Goal: Task Accomplishment & Management: Manage account settings

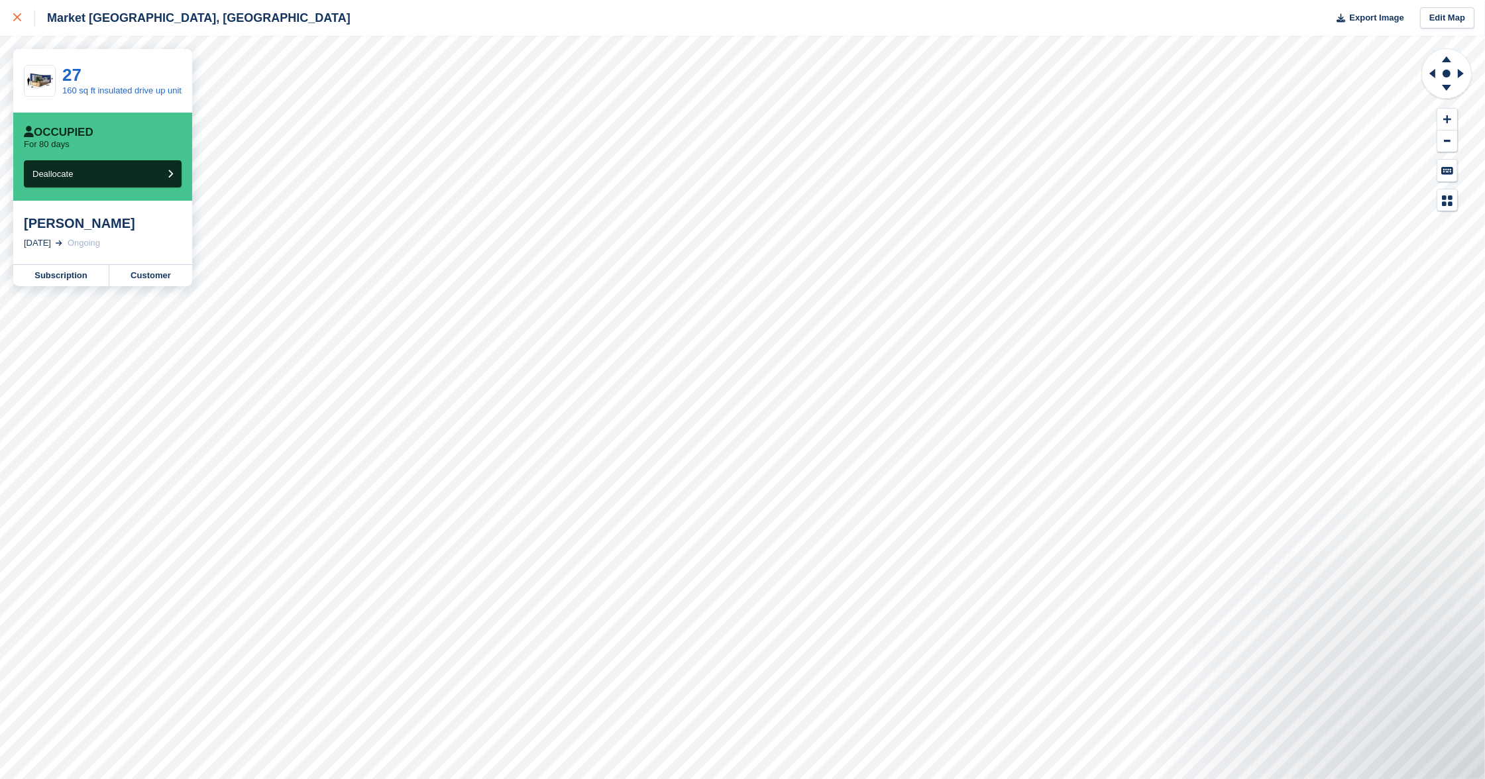
click at [21, 19] on icon at bounding box center [17, 17] width 8 height 8
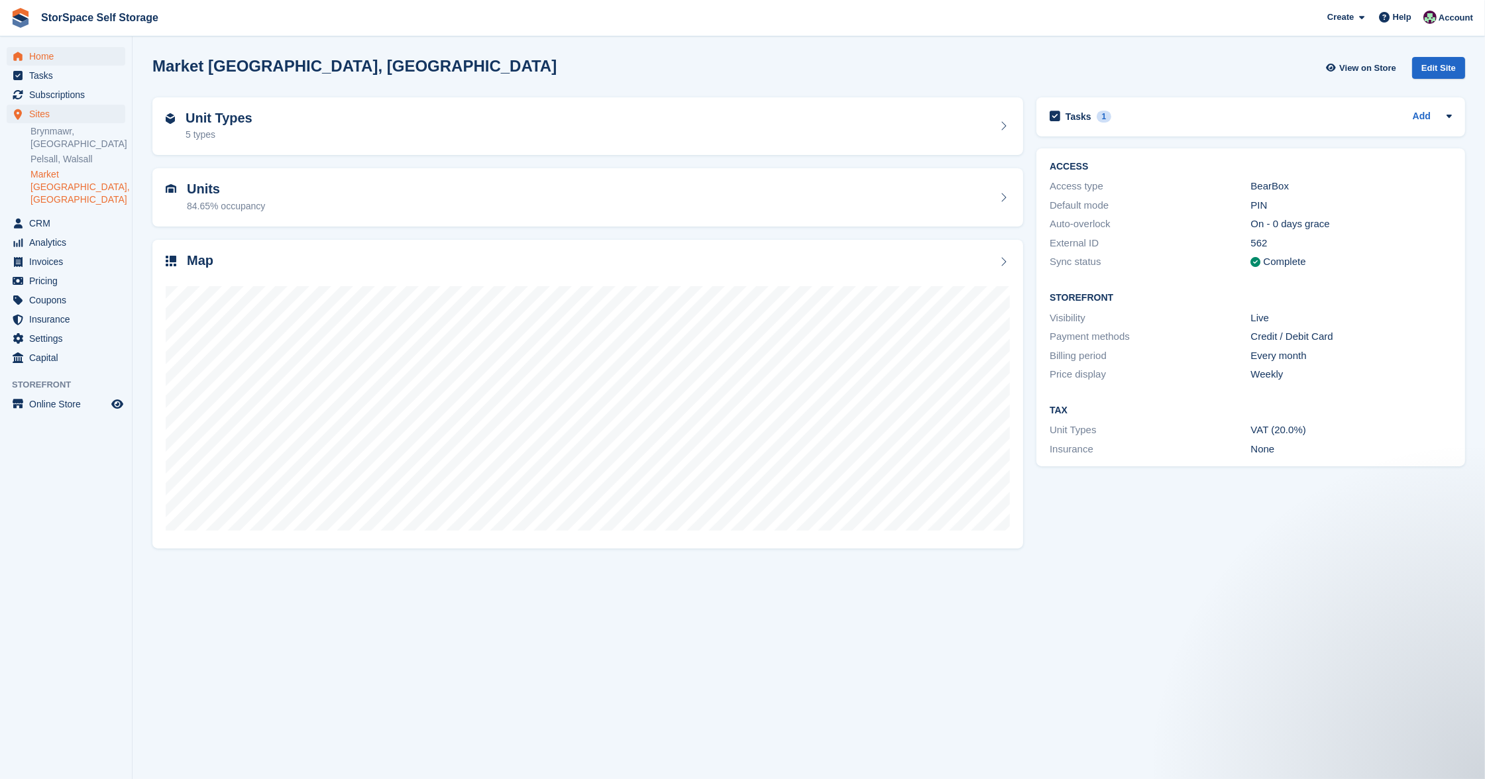
click at [65, 54] on span "Home" at bounding box center [69, 56] width 80 height 19
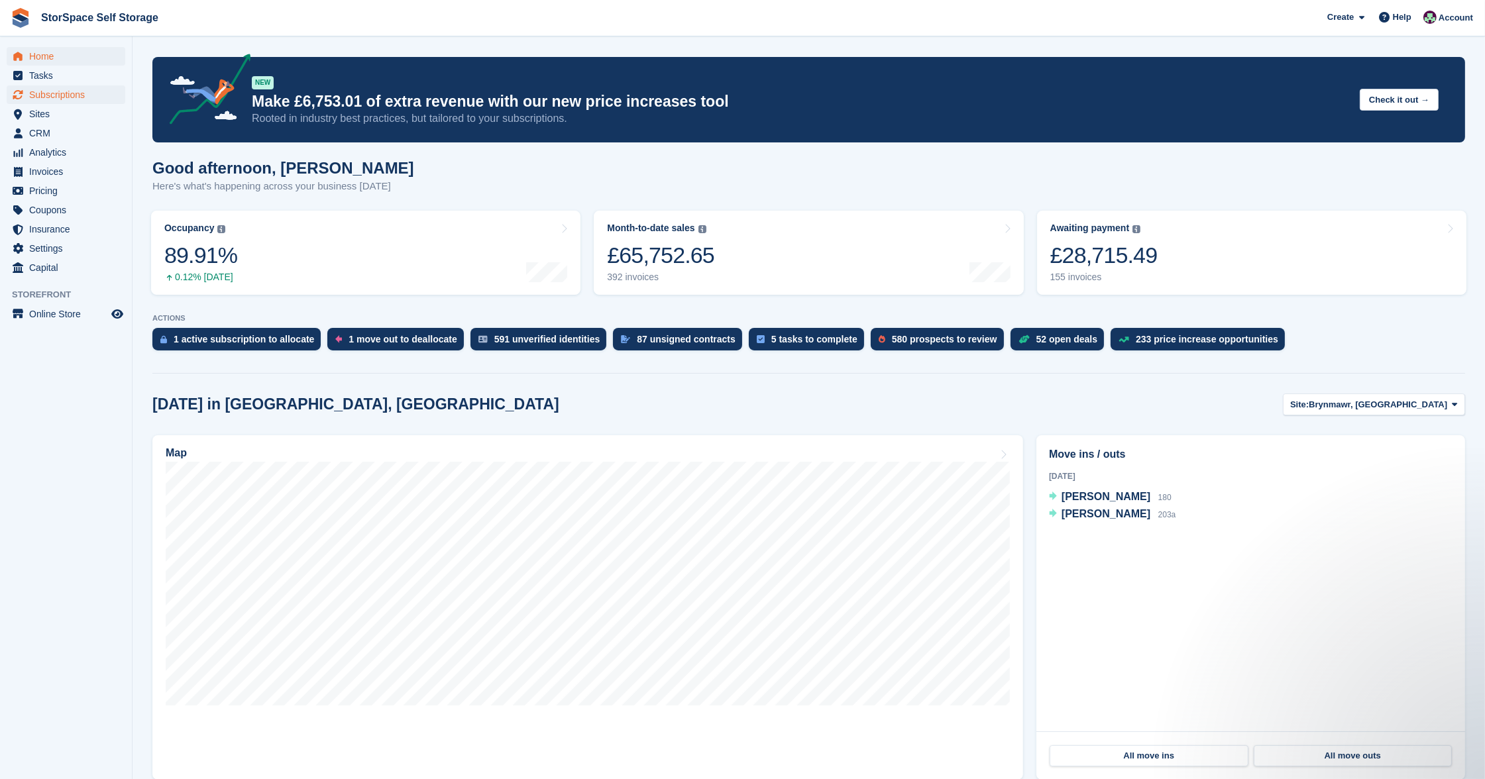
click at [78, 87] on span "Subscriptions" at bounding box center [69, 94] width 80 height 19
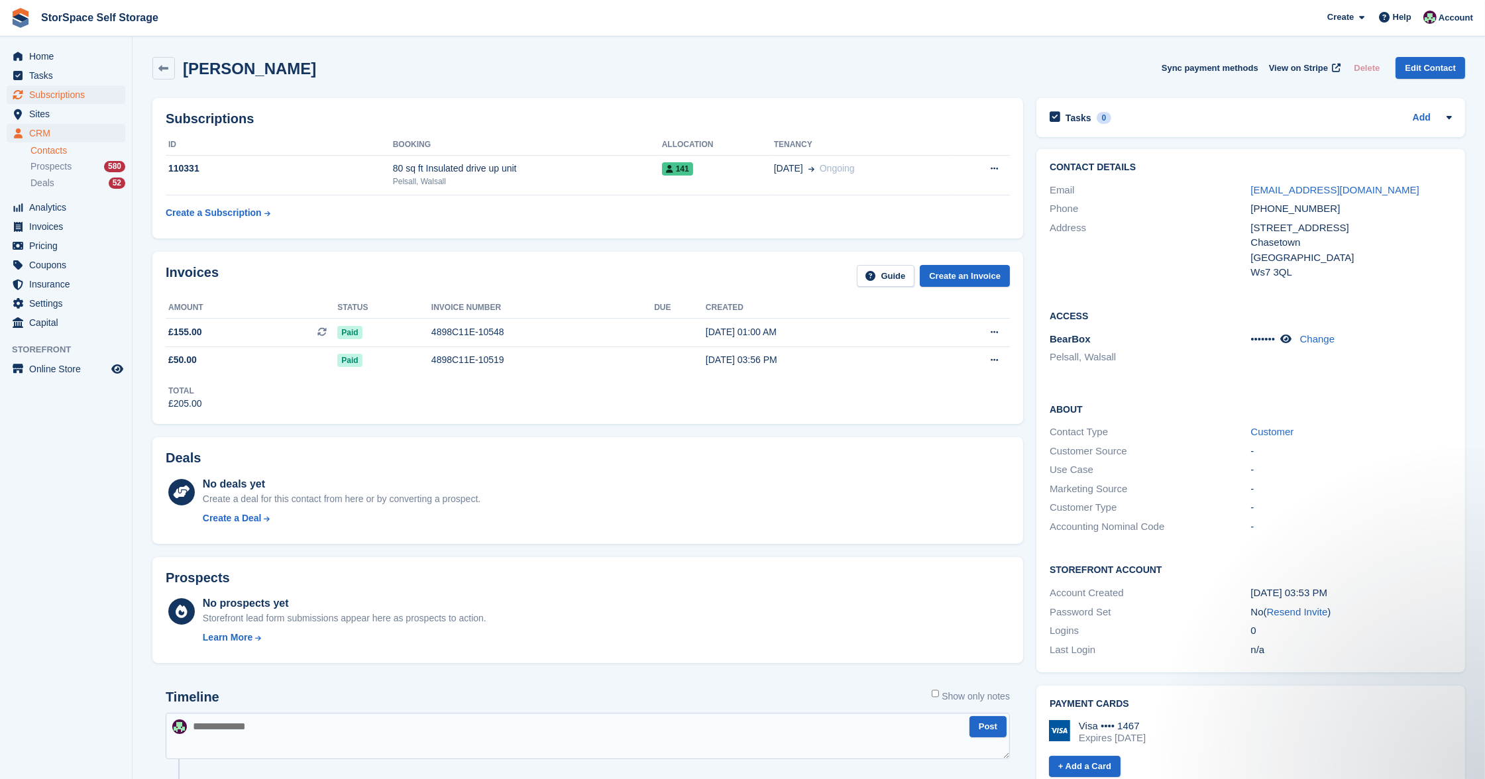
click at [62, 92] on span "Subscriptions" at bounding box center [69, 94] width 80 height 19
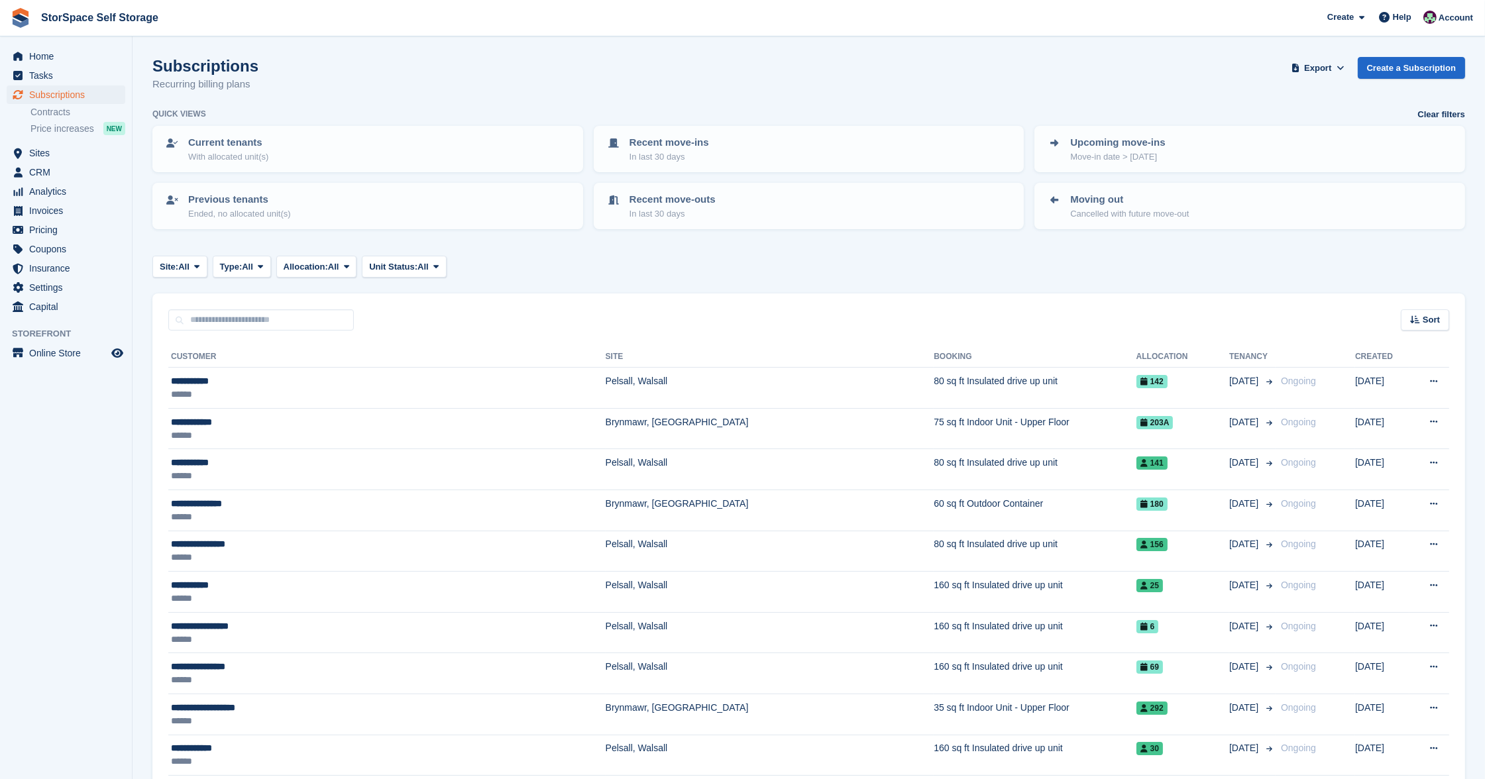
click at [290, 304] on div "Sort Sort by Customer name Date created Move in date Move out date Created (old…" at bounding box center [808, 313] width 1313 height 38
click at [289, 309] on input "text" at bounding box center [261, 320] width 186 height 22
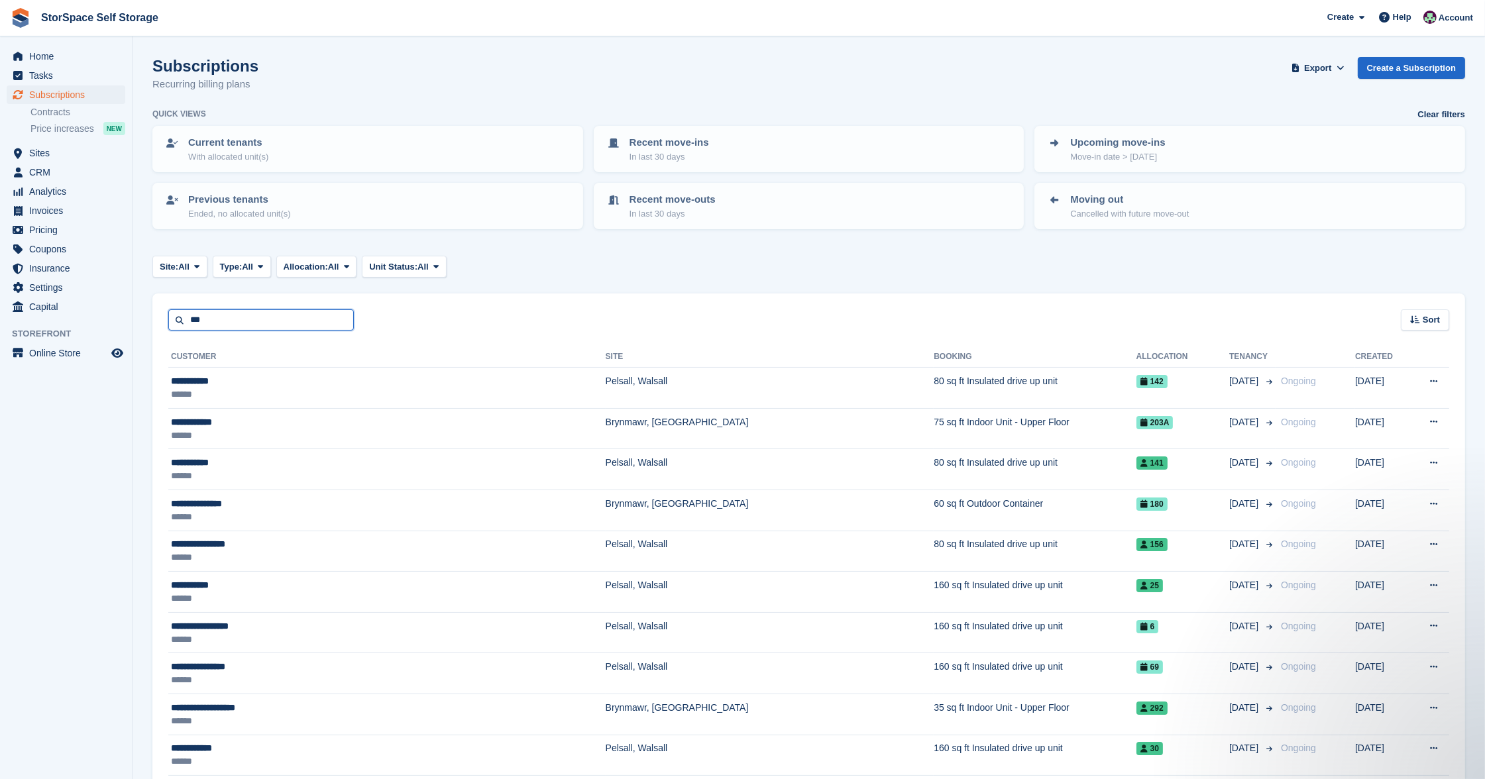
type input "***"
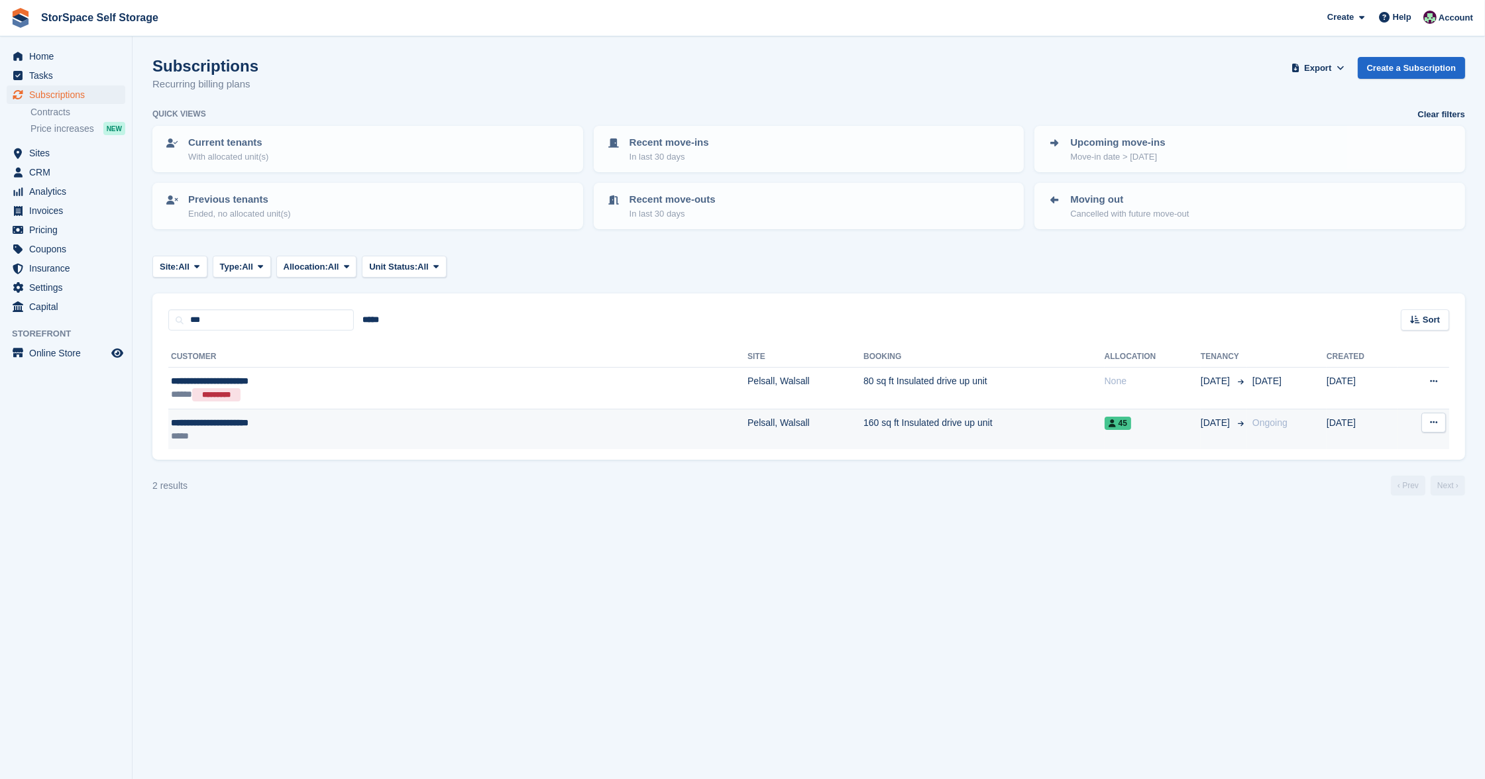
click at [290, 429] on div "*****" at bounding box center [324, 435] width 307 height 13
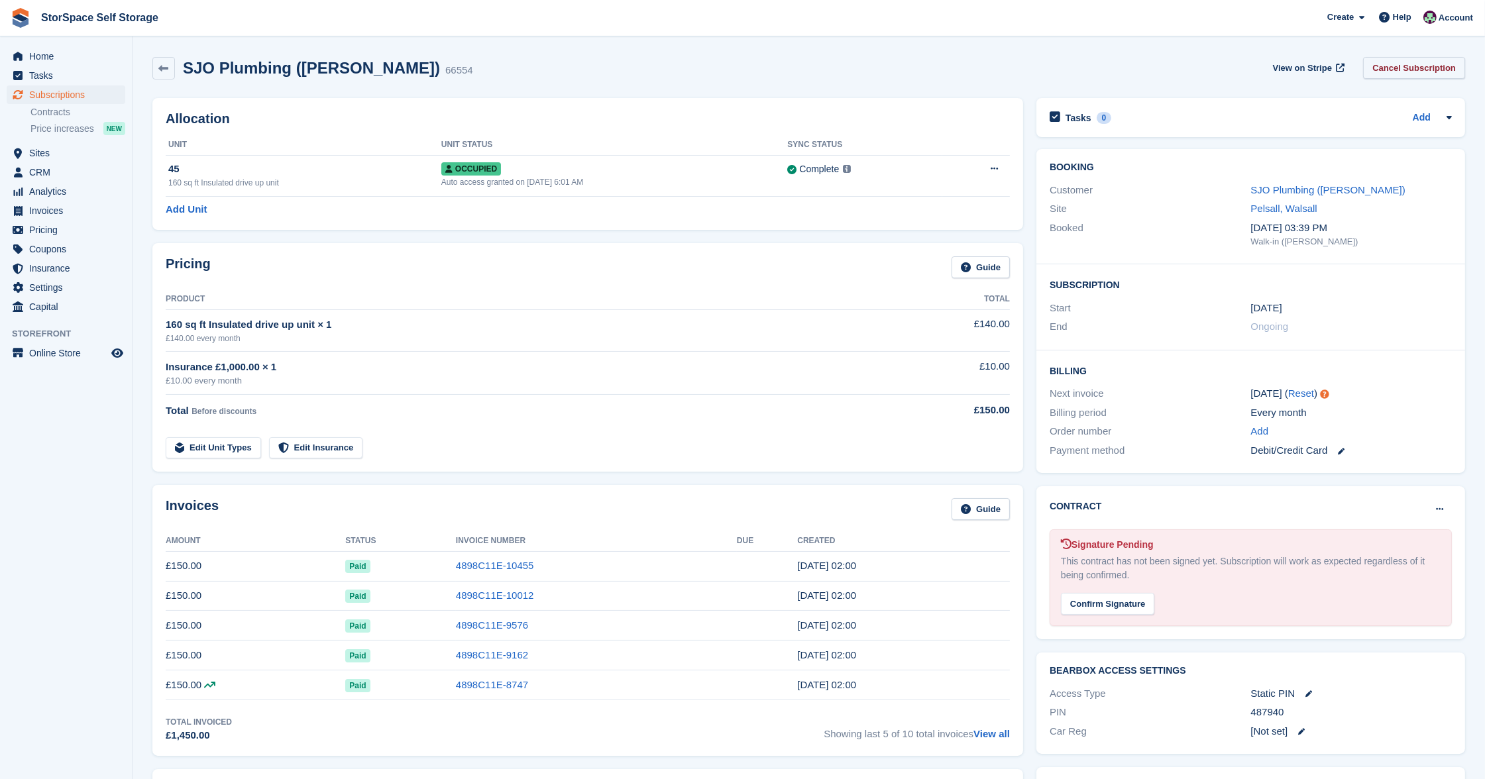
click at [1402, 65] on link "Cancel Subscription" at bounding box center [1414, 68] width 102 height 22
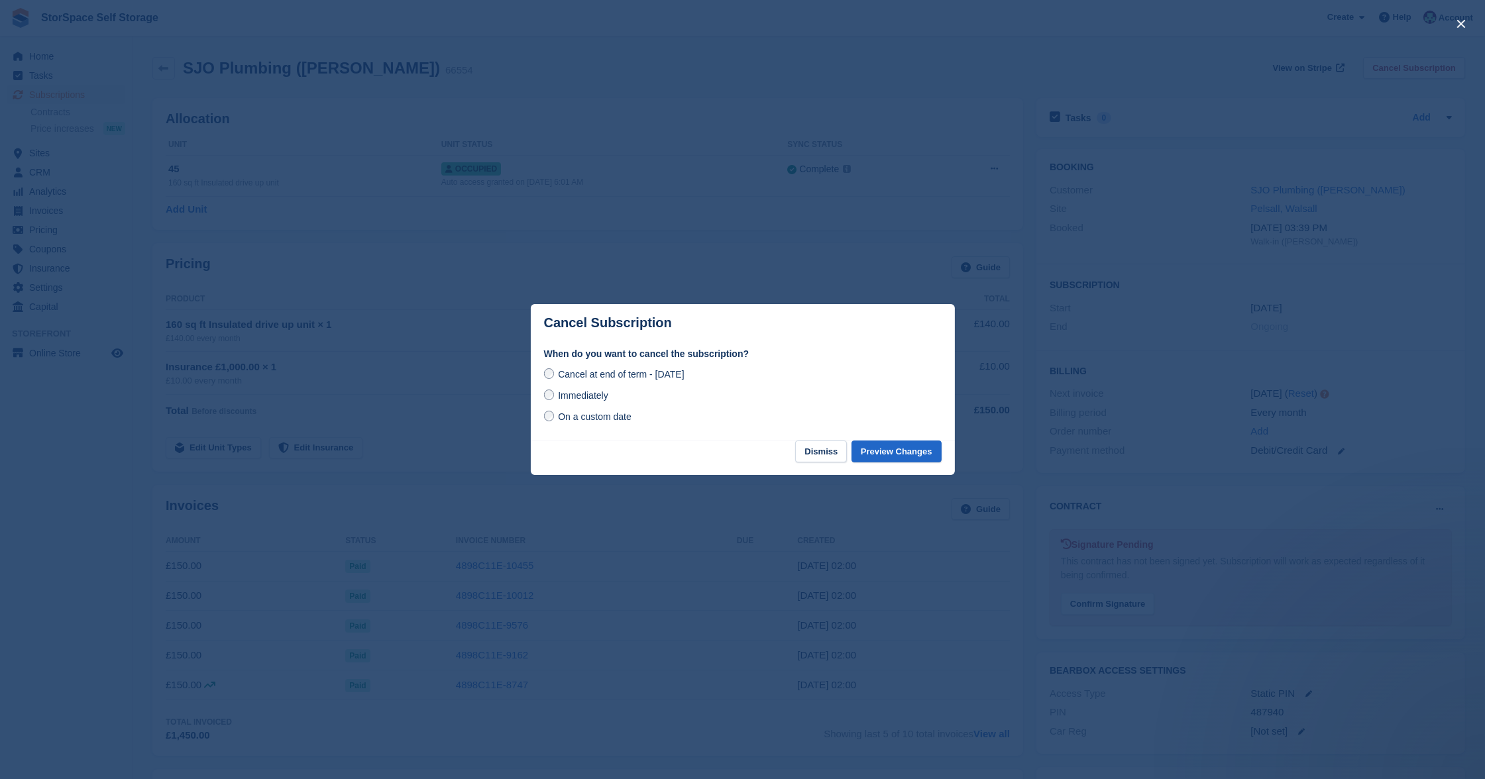
click at [585, 398] on span "Immediately" at bounding box center [583, 395] width 50 height 11
click at [903, 451] on button "Preview Changes" at bounding box center [897, 452] width 90 height 22
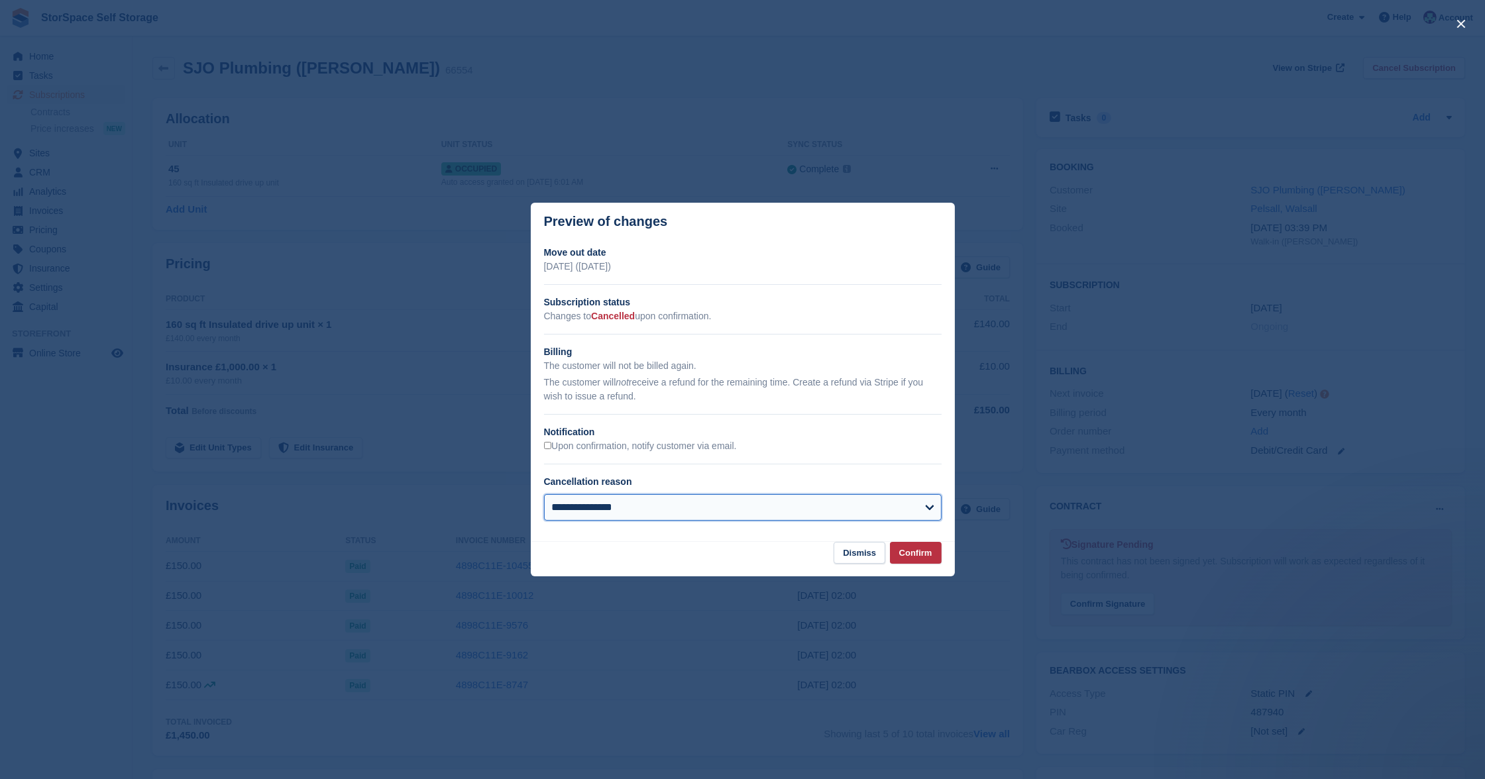
select select "**********"
click at [921, 549] on button "Confirm" at bounding box center [916, 553] width 52 height 22
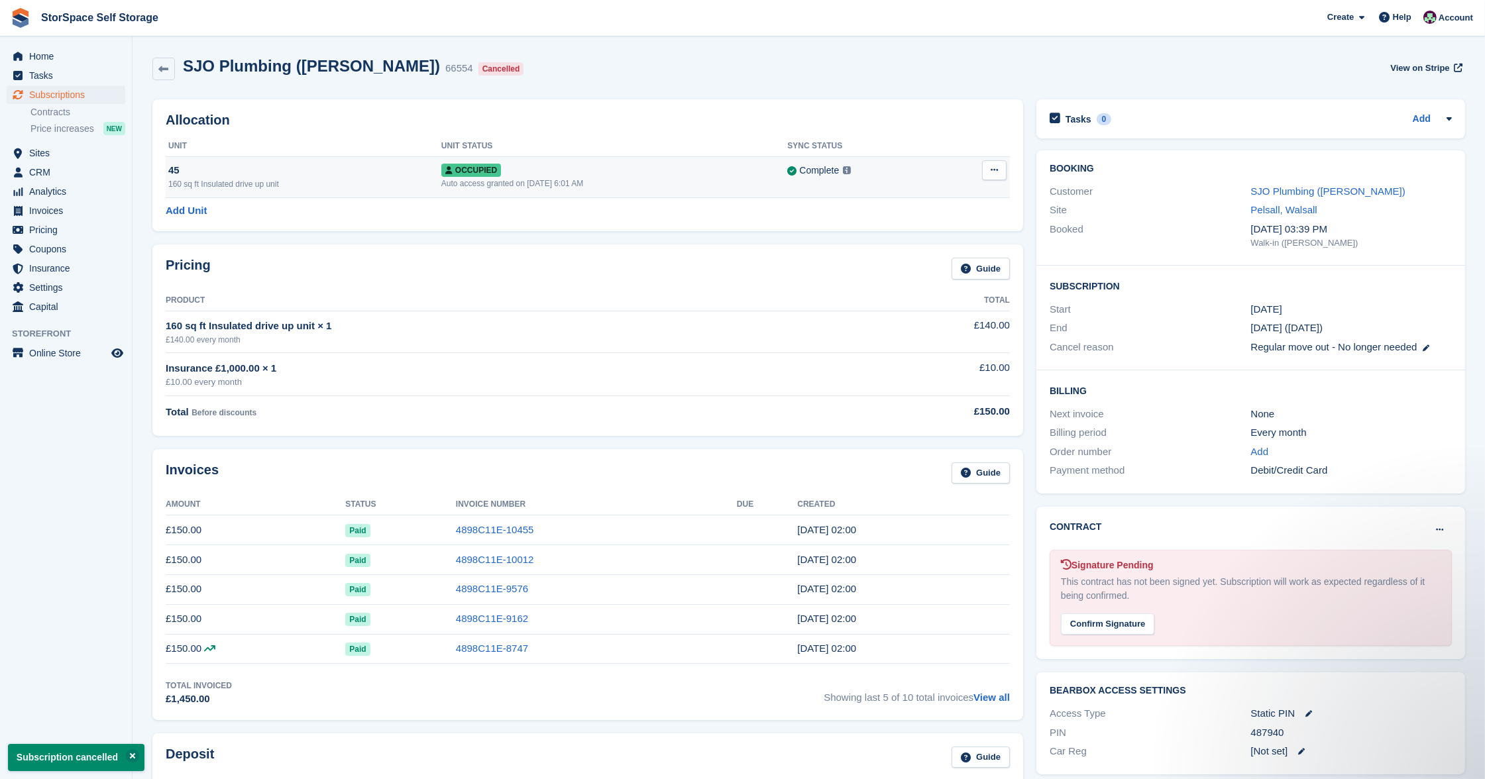
click at [978, 171] on td "Overlock Deallocate" at bounding box center [976, 176] width 68 height 41
click at [993, 172] on icon at bounding box center [994, 170] width 7 height 9
click at [913, 229] on p "Deallocate" at bounding box center [942, 224] width 115 height 17
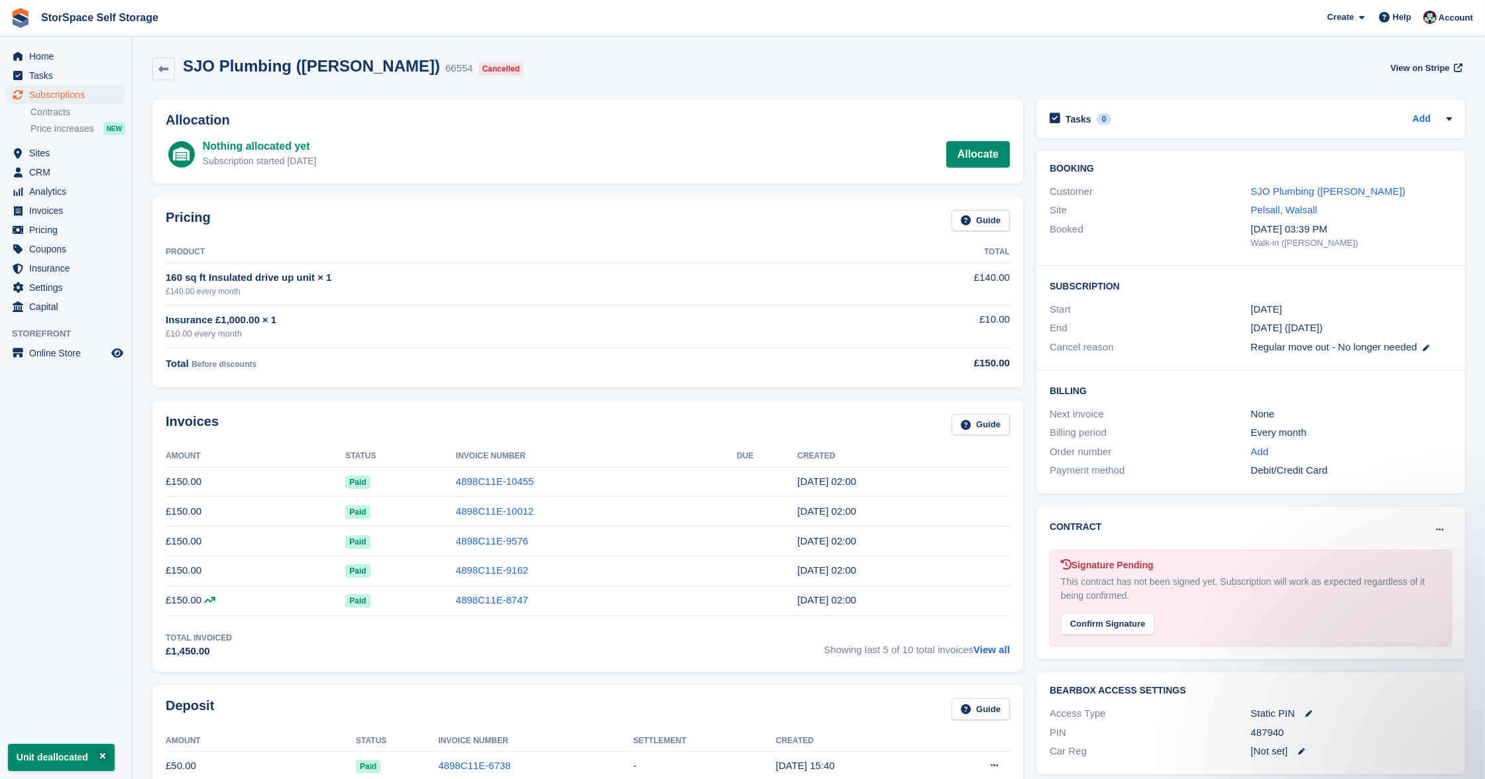
scroll to position [488, 0]
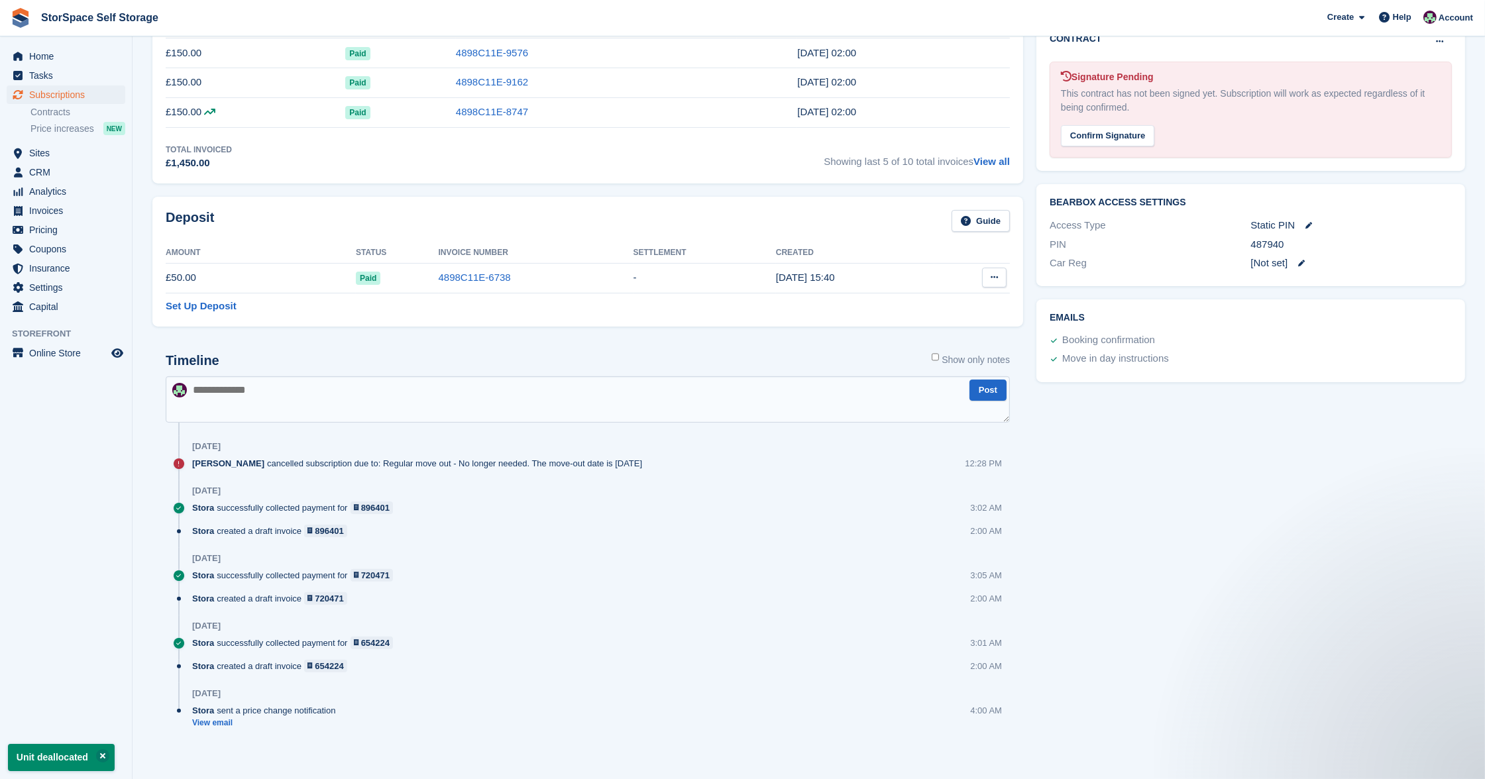
click at [991, 277] on icon at bounding box center [994, 277] width 7 height 9
click at [918, 299] on p "Settle deposit" at bounding box center [942, 303] width 115 height 17
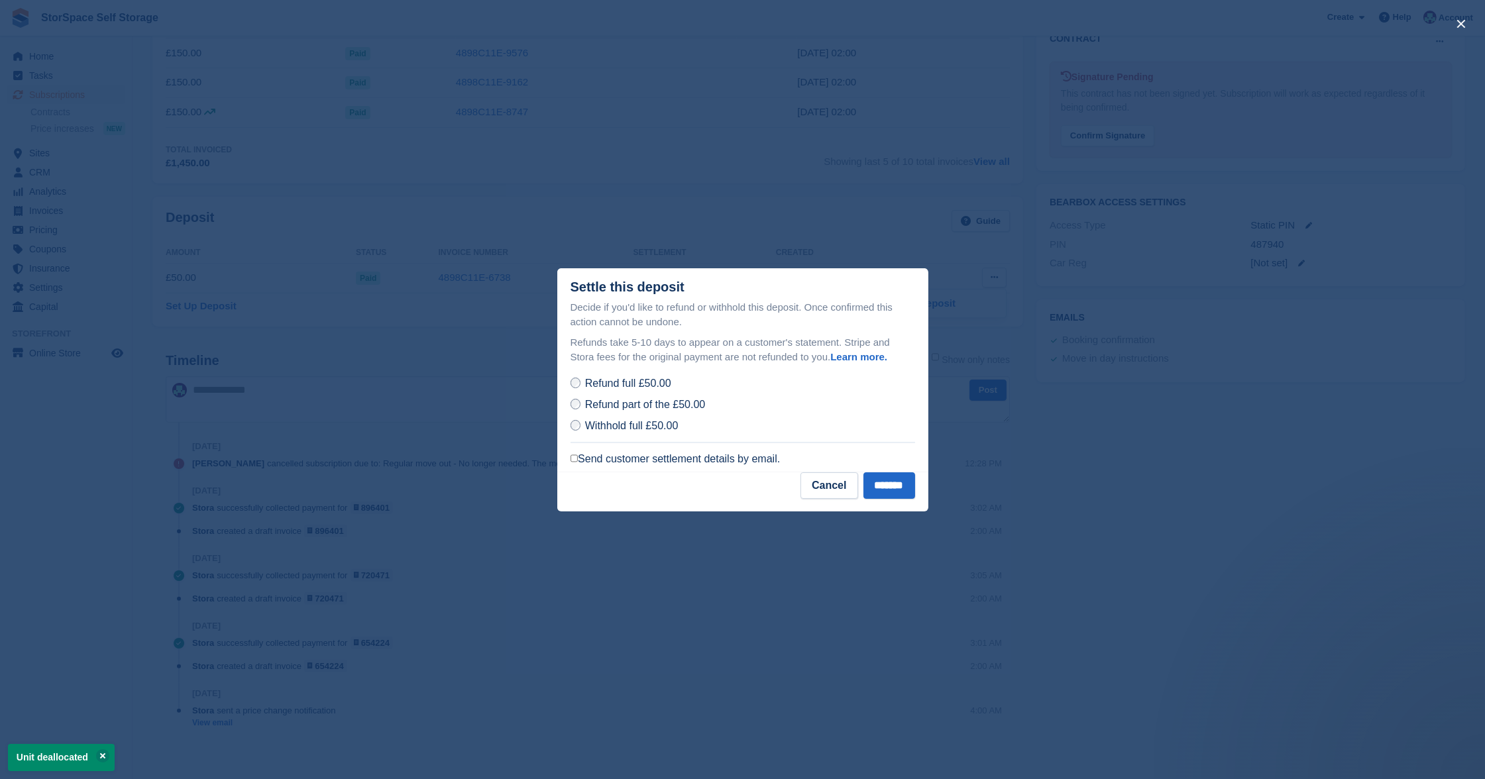
click at [654, 456] on label "Send customer settlement details by email." at bounding box center [676, 459] width 210 height 13
click at [875, 476] on input "*******" at bounding box center [890, 486] width 52 height 27
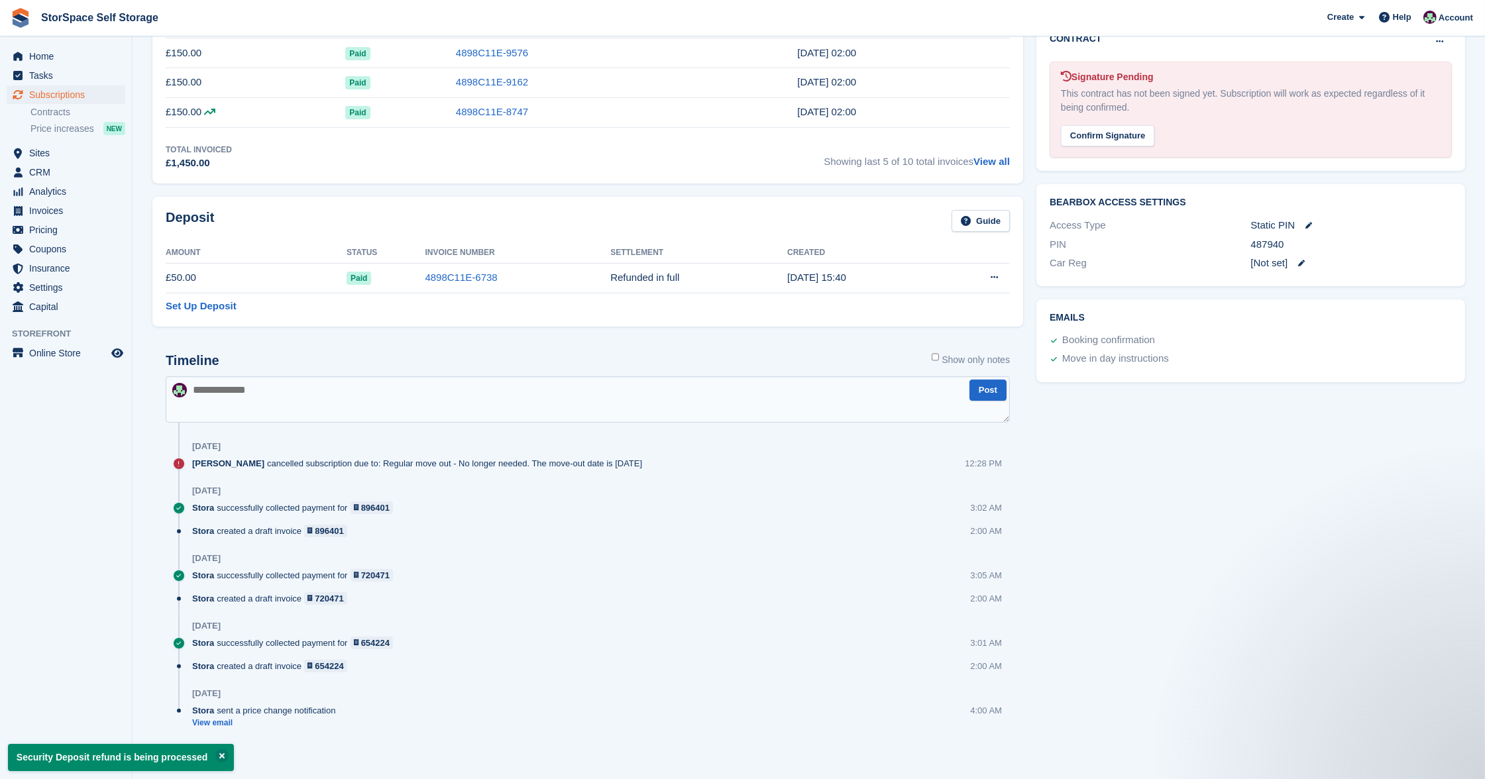
scroll to position [223, 0]
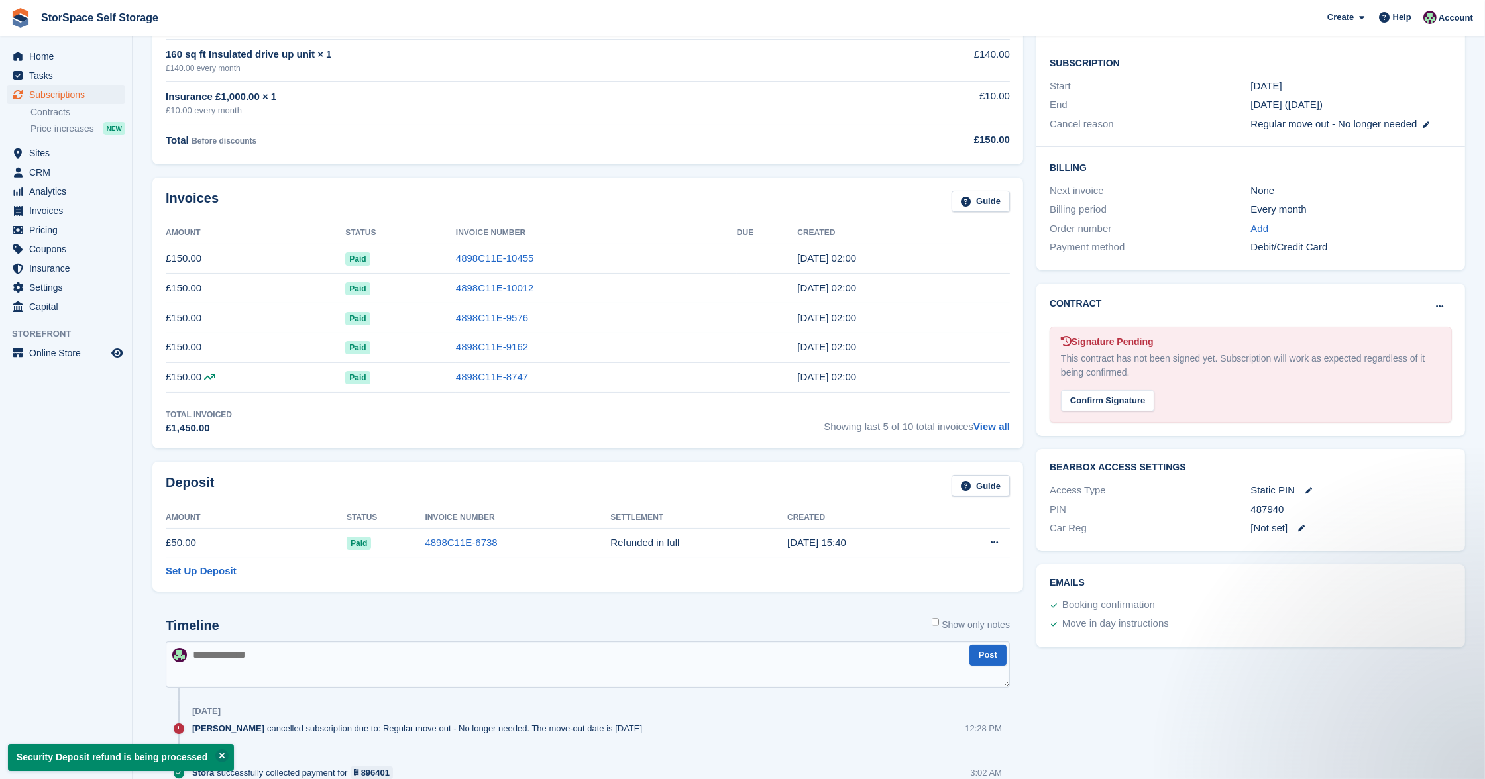
click at [991, 418] on span "Showing last 5 of 10 total invoices View all" at bounding box center [917, 422] width 186 height 27
click at [993, 423] on link "View all" at bounding box center [992, 426] width 36 height 11
click at [993, 425] on link "View all" at bounding box center [992, 426] width 36 height 11
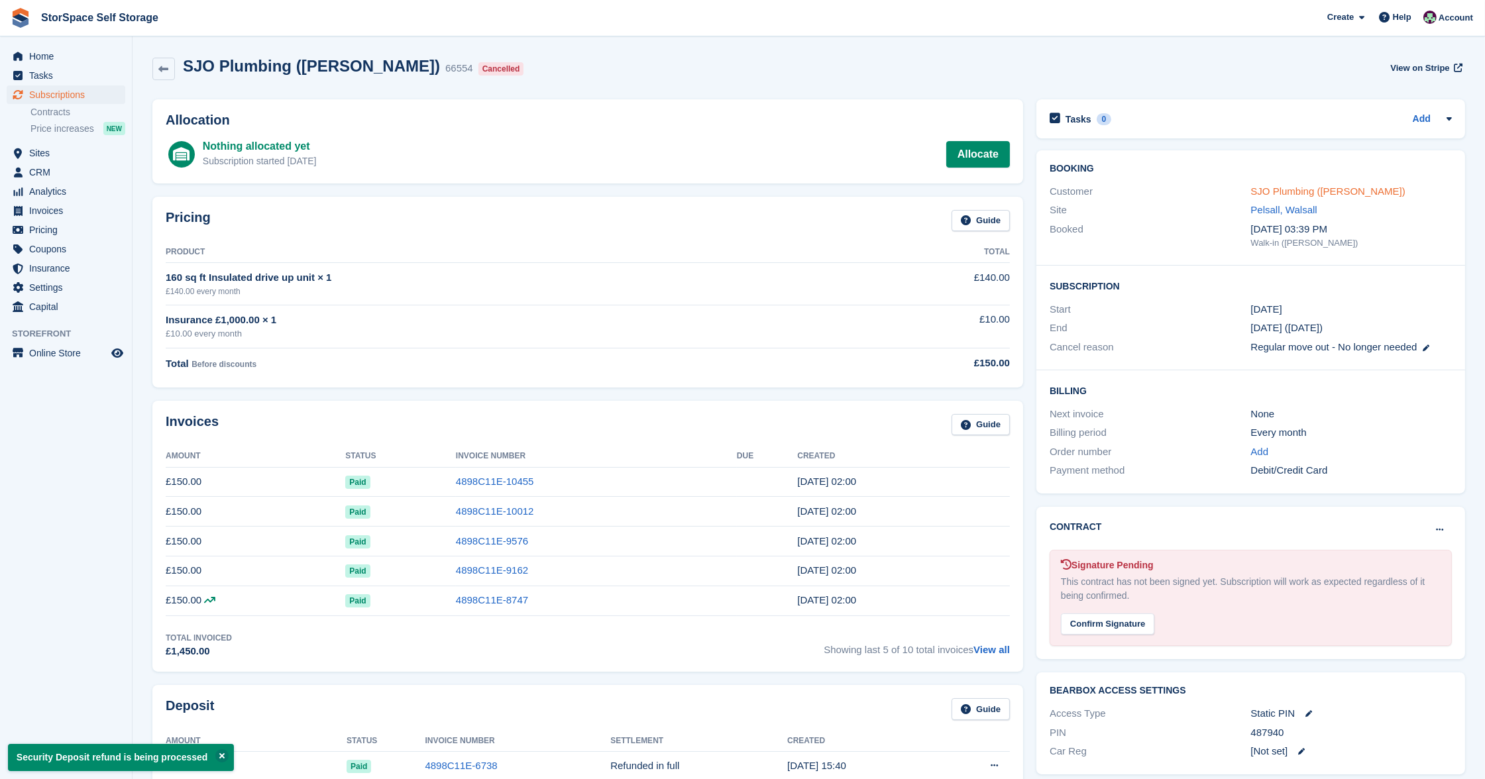
click at [1310, 187] on link "SJO Plumbing (Sam Owen)" at bounding box center [1328, 191] width 154 height 11
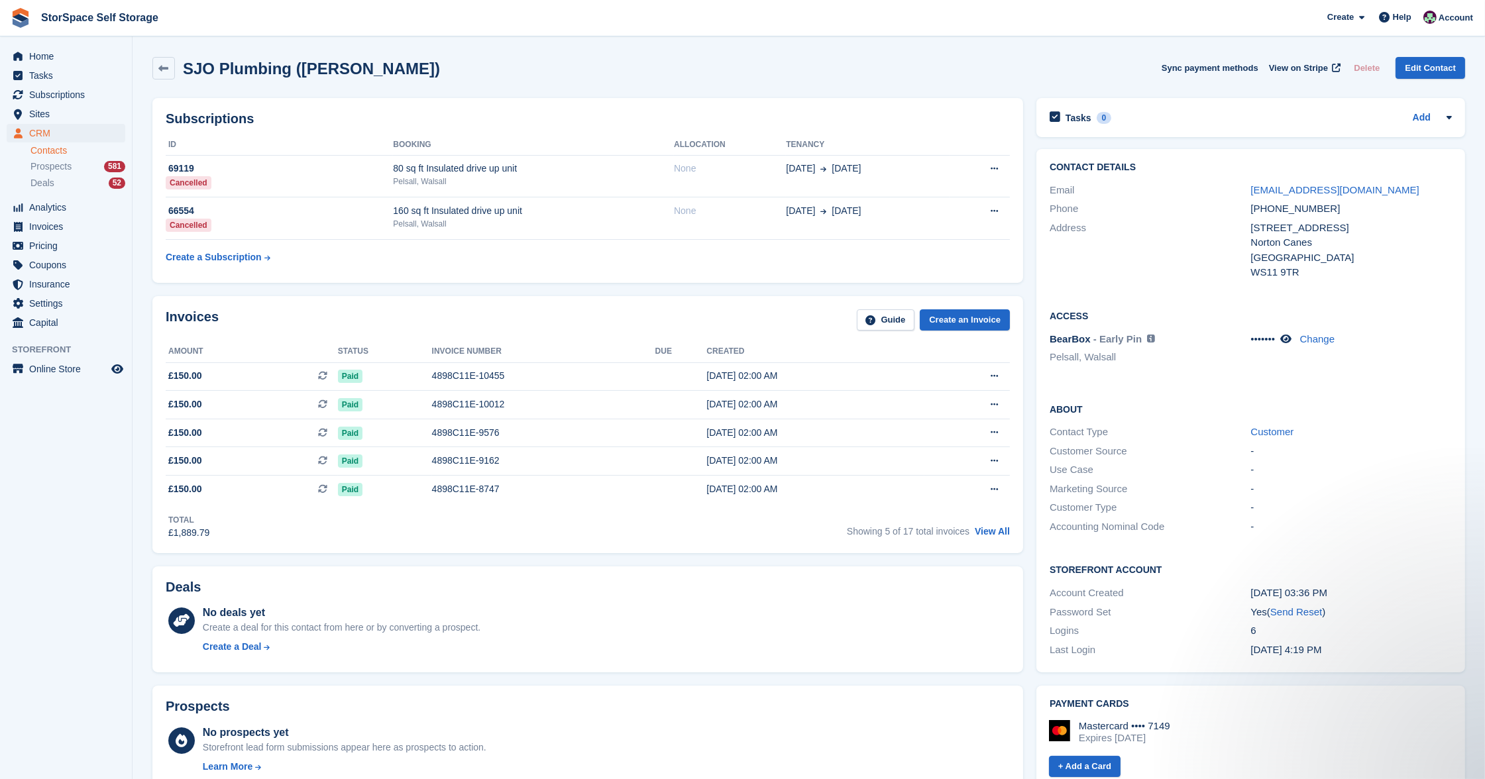
click at [993, 522] on div "Showing 5 of 17 total invoices View All" at bounding box center [928, 530] width 163 height 21
click at [993, 533] on link "View All" at bounding box center [992, 531] width 35 height 11
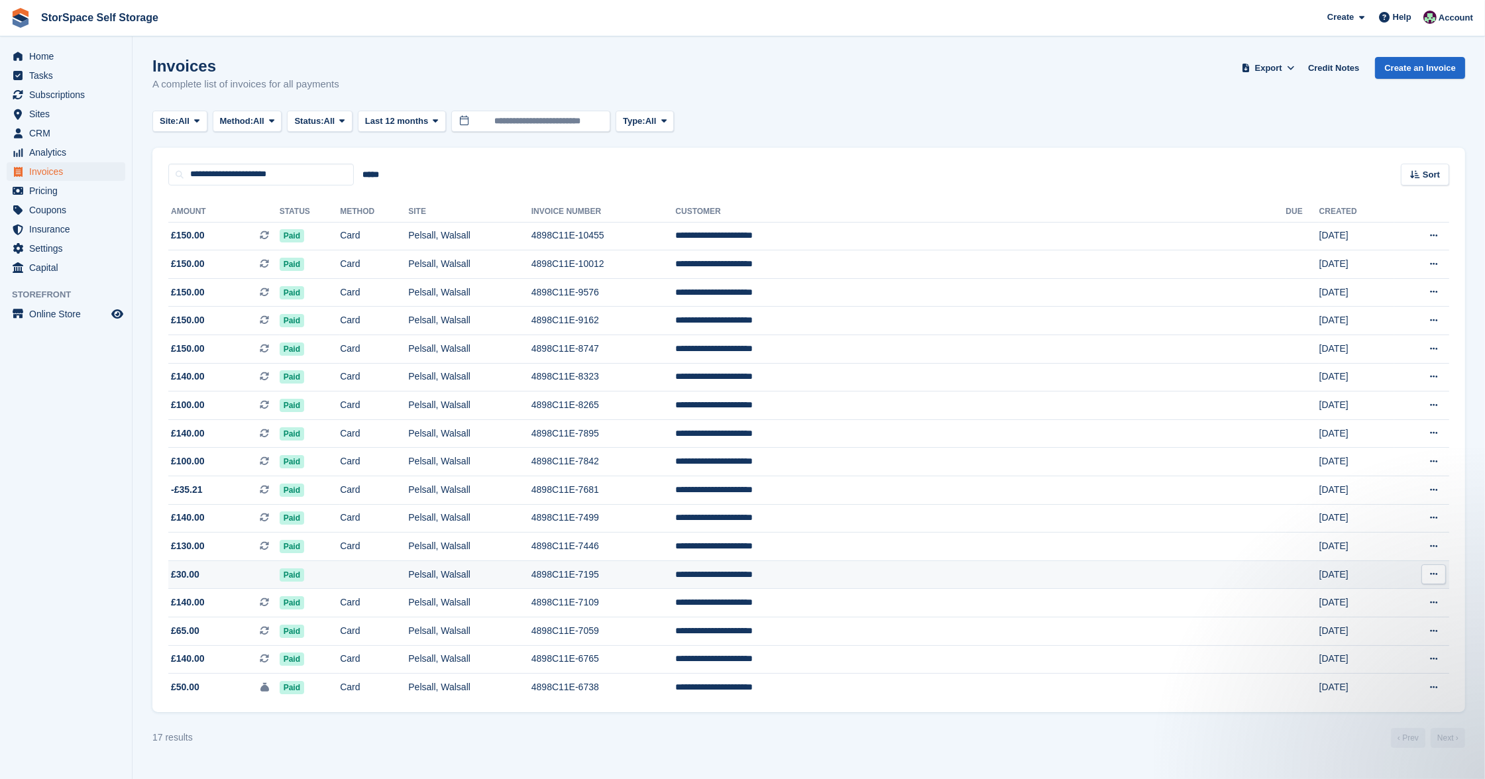
click at [676, 581] on td "4898C11E-7195" at bounding box center [603, 575] width 144 height 28
click at [341, 230] on td "Paid" at bounding box center [310, 236] width 61 height 28
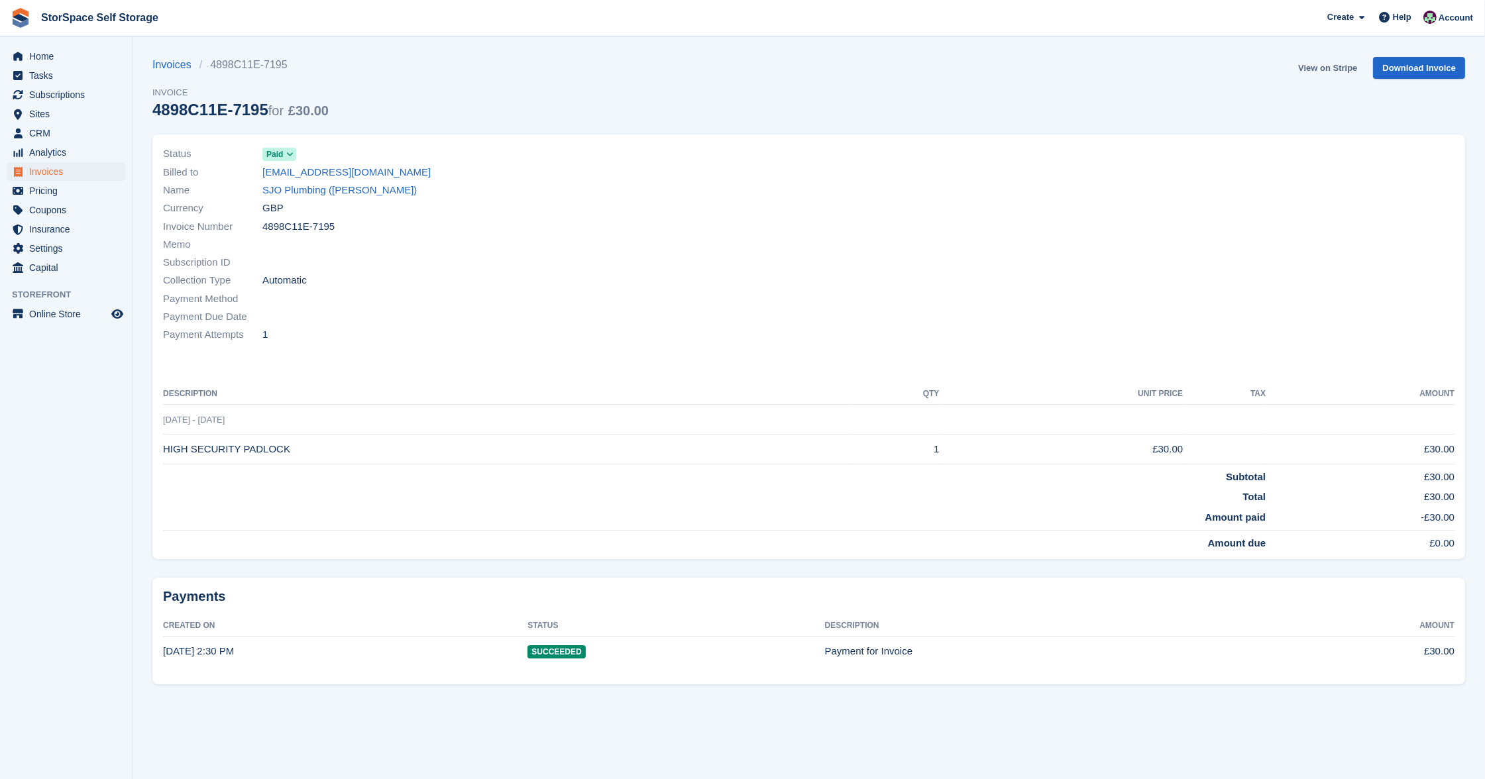
click at [1329, 67] on link "View on Stripe" at bounding box center [1328, 68] width 70 height 22
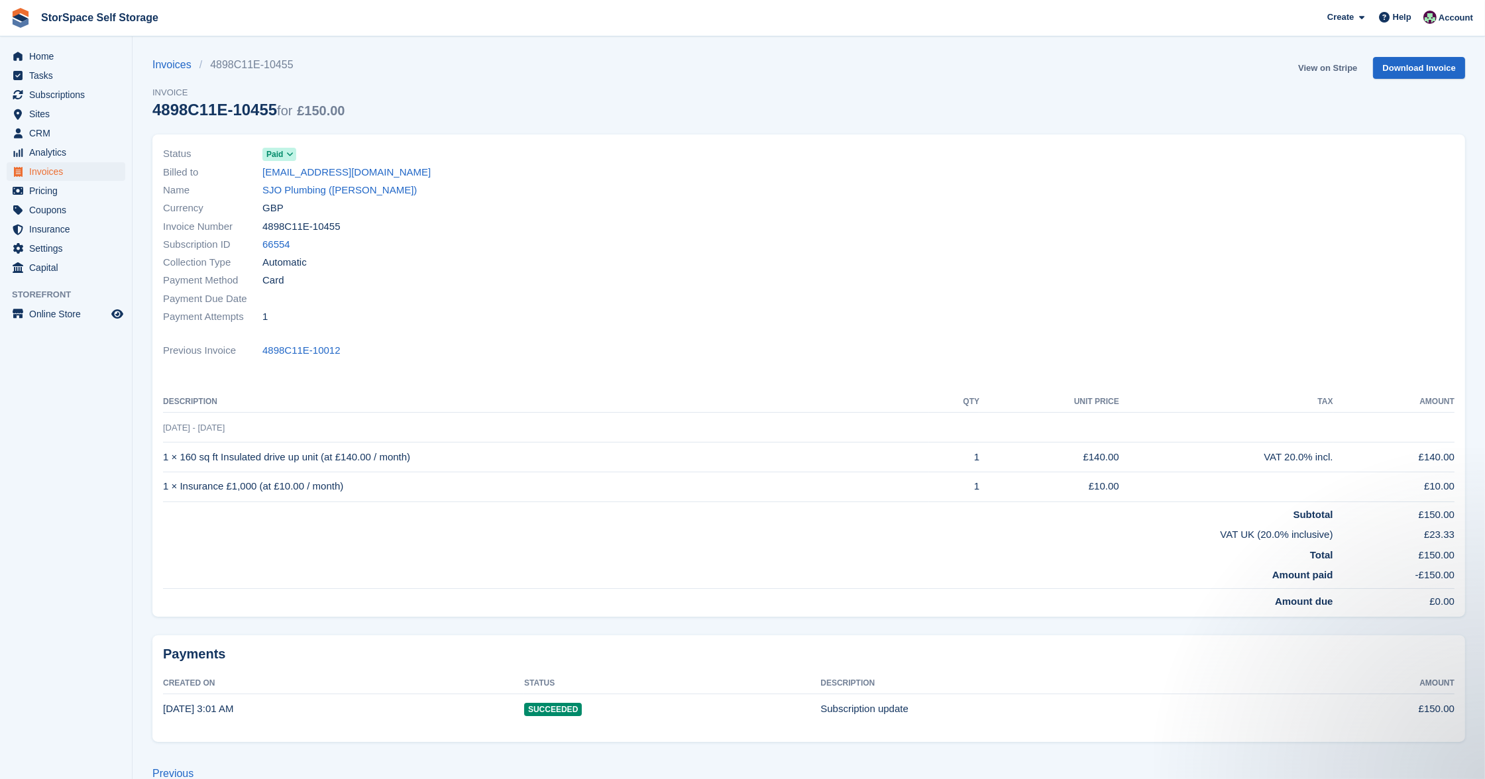
click at [1309, 68] on link "View on Stripe" at bounding box center [1328, 68] width 70 height 22
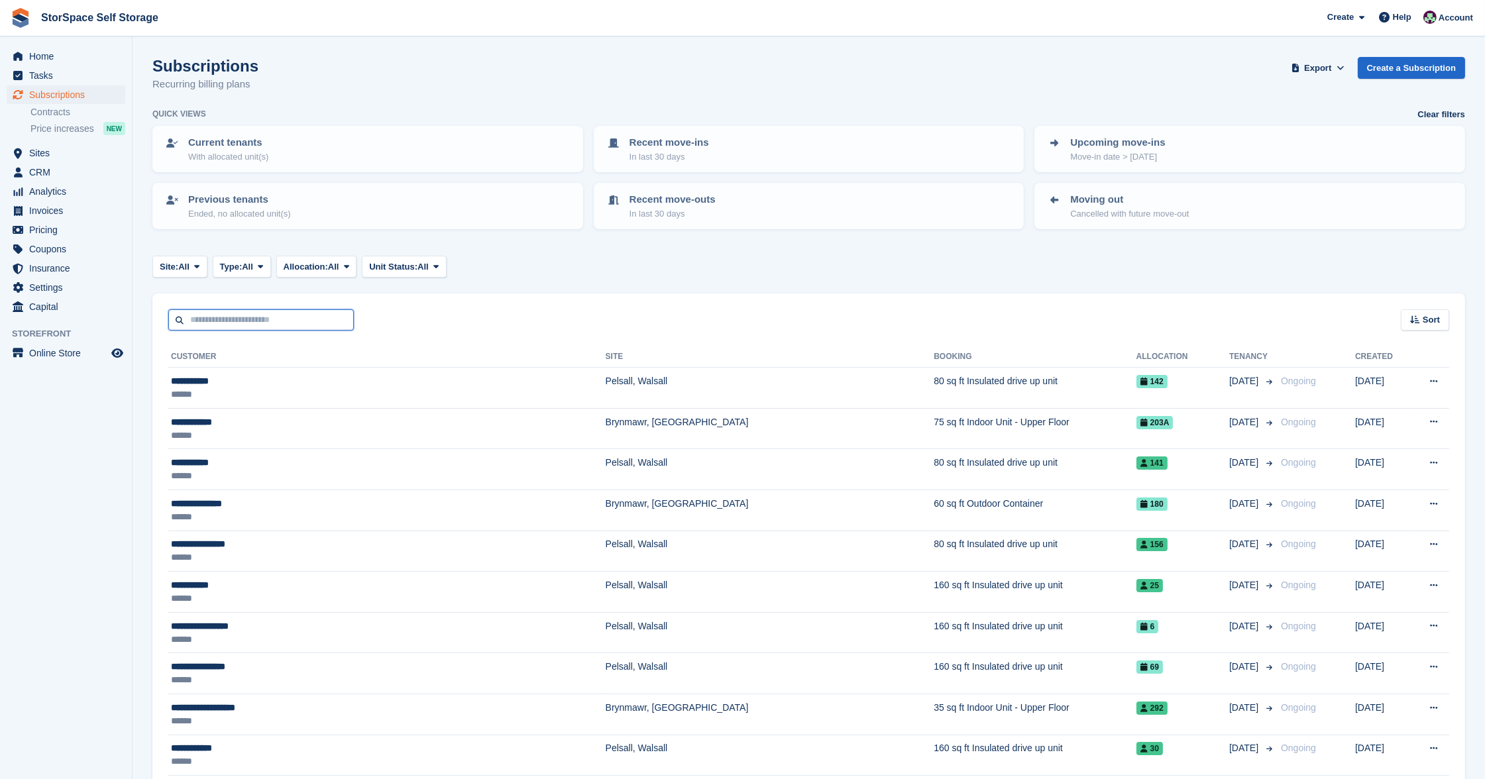
click at [237, 316] on input "text" at bounding box center [261, 320] width 186 height 22
type input "****"
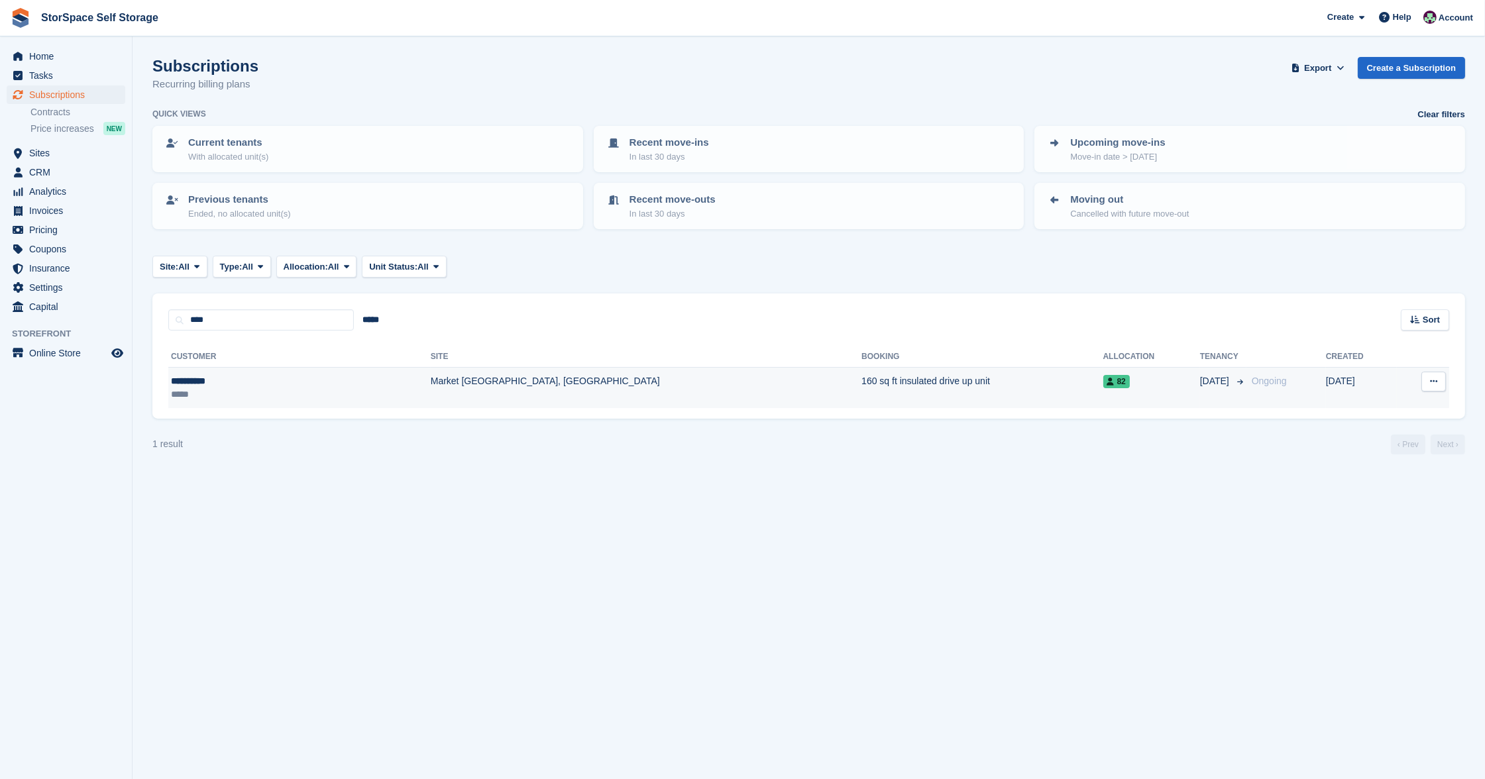
click at [228, 382] on div "**********" at bounding box center [239, 380] width 137 height 13
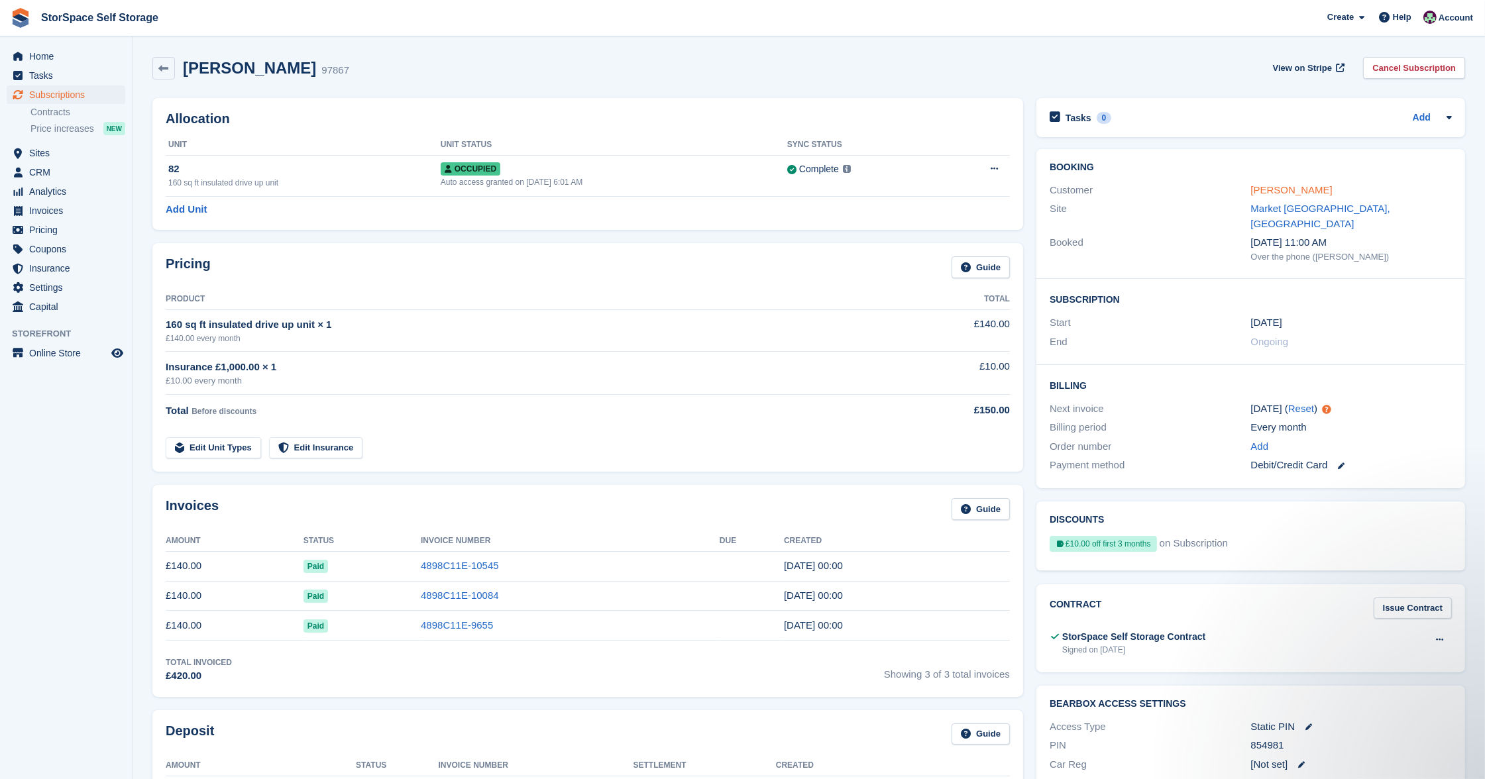
click at [1270, 192] on link "[PERSON_NAME]" at bounding box center [1292, 189] width 82 height 11
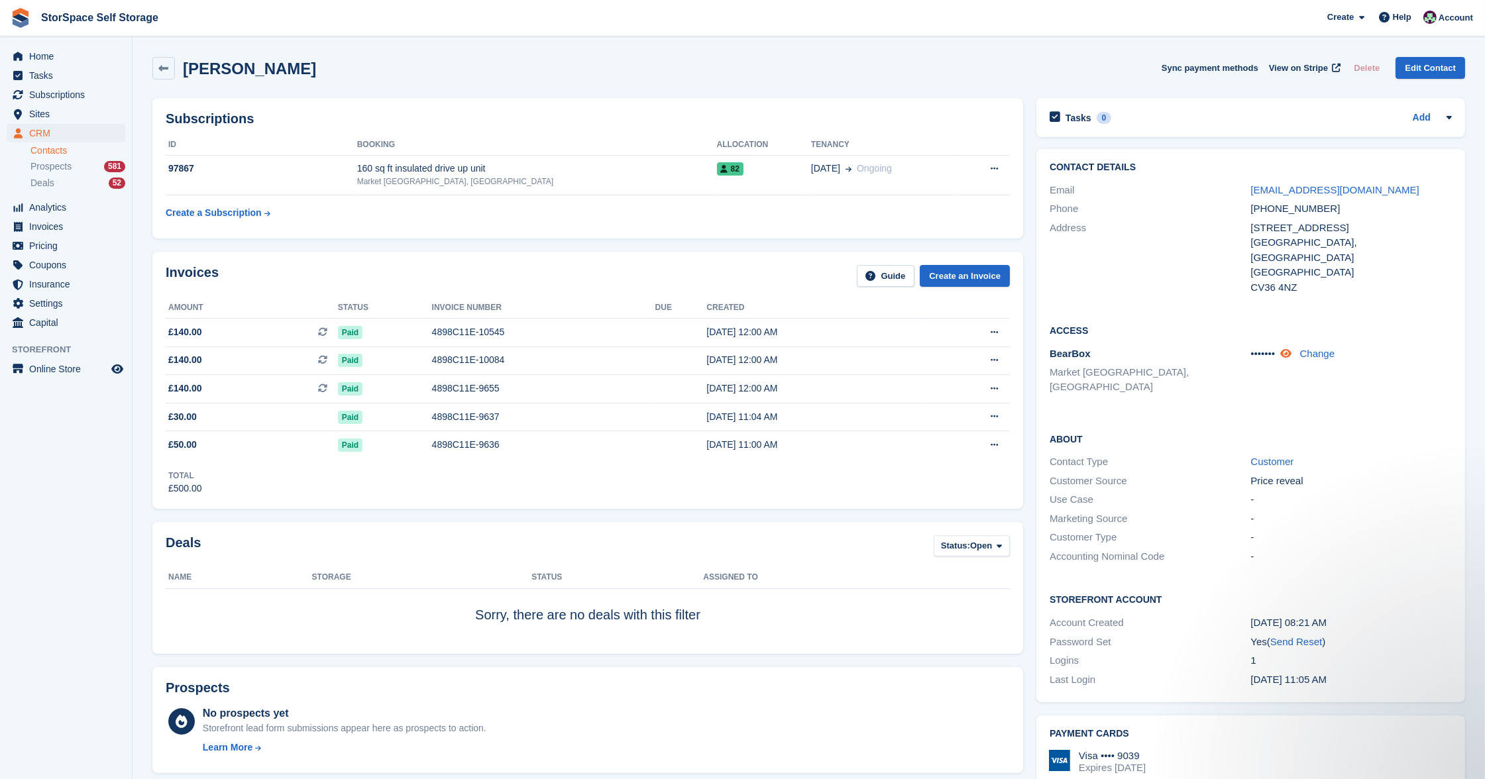
click at [1292, 349] on icon at bounding box center [1285, 354] width 11 height 10
